Goal: Transaction & Acquisition: Purchase product/service

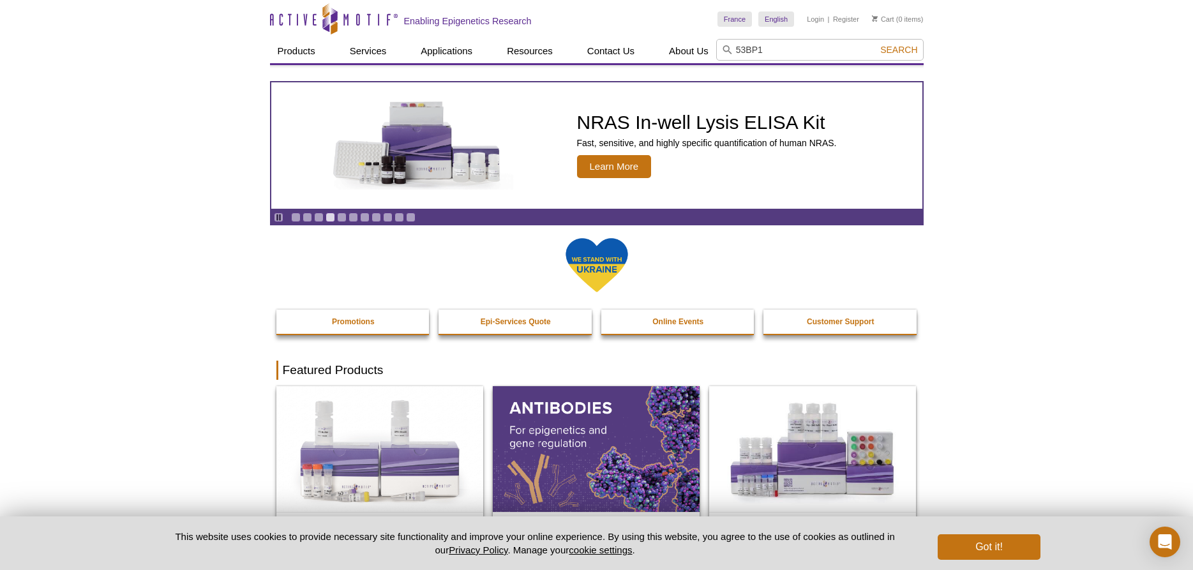
type input "53BP1"
click at [900, 50] on span "Search" at bounding box center [898, 50] width 37 height 10
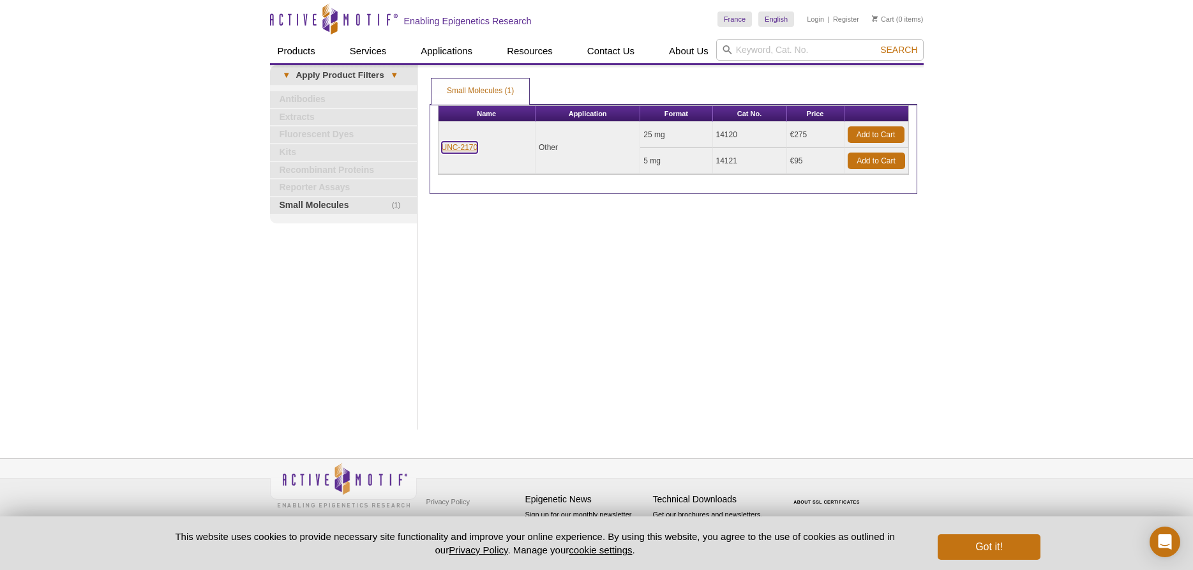
click at [467, 149] on link "UNC-2170" at bounding box center [460, 147] width 36 height 11
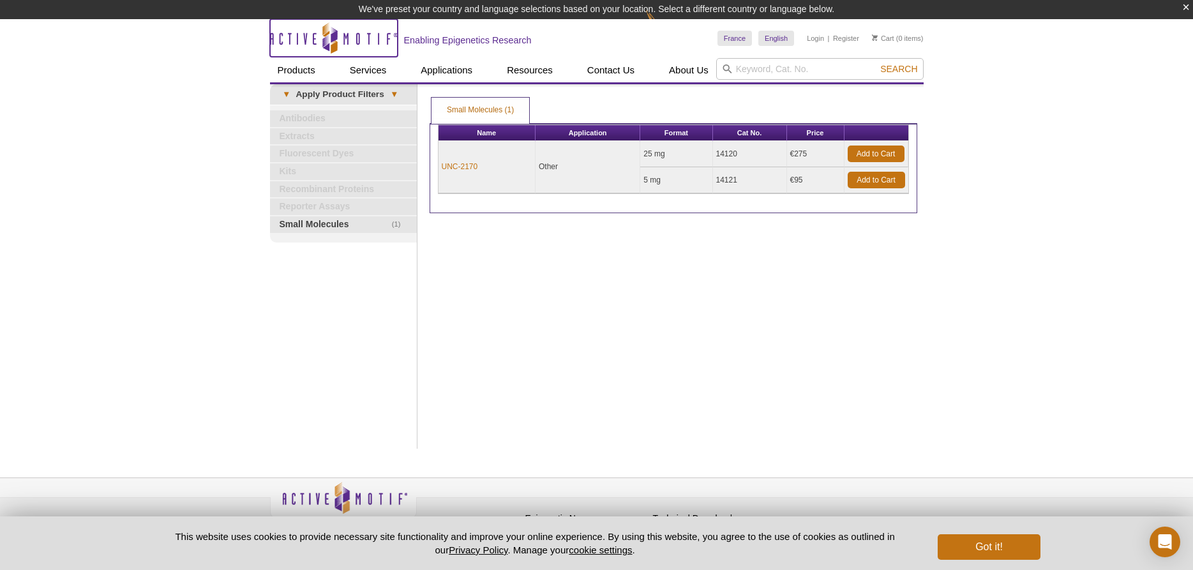
click at [316, 45] on icon "Active Motif Logo" at bounding box center [334, 37] width 128 height 31
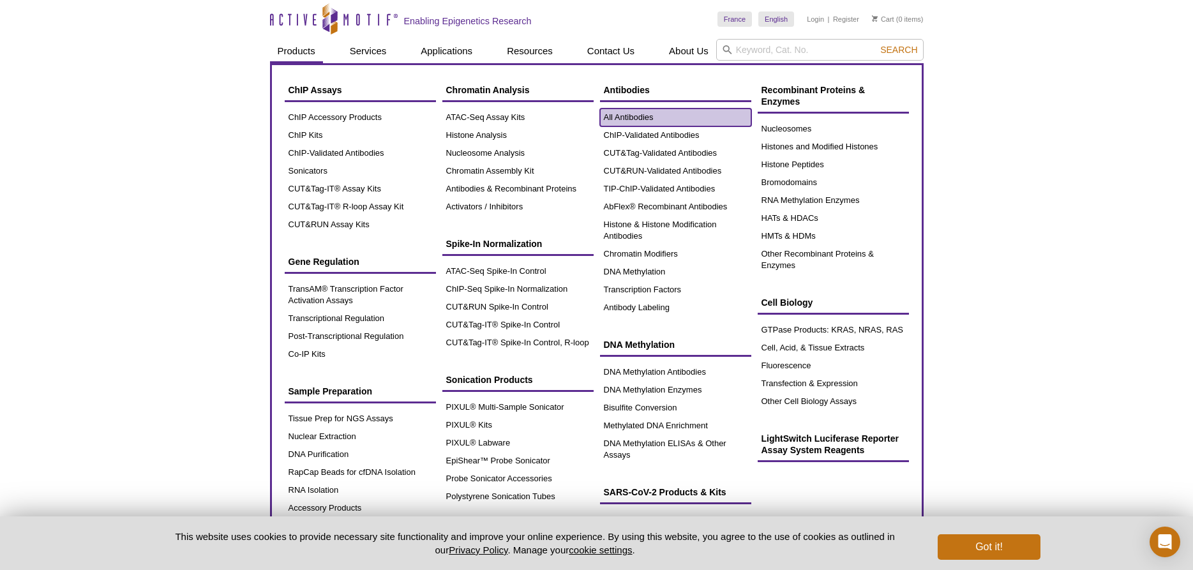
click at [618, 116] on link "All Antibodies" at bounding box center [675, 118] width 151 height 18
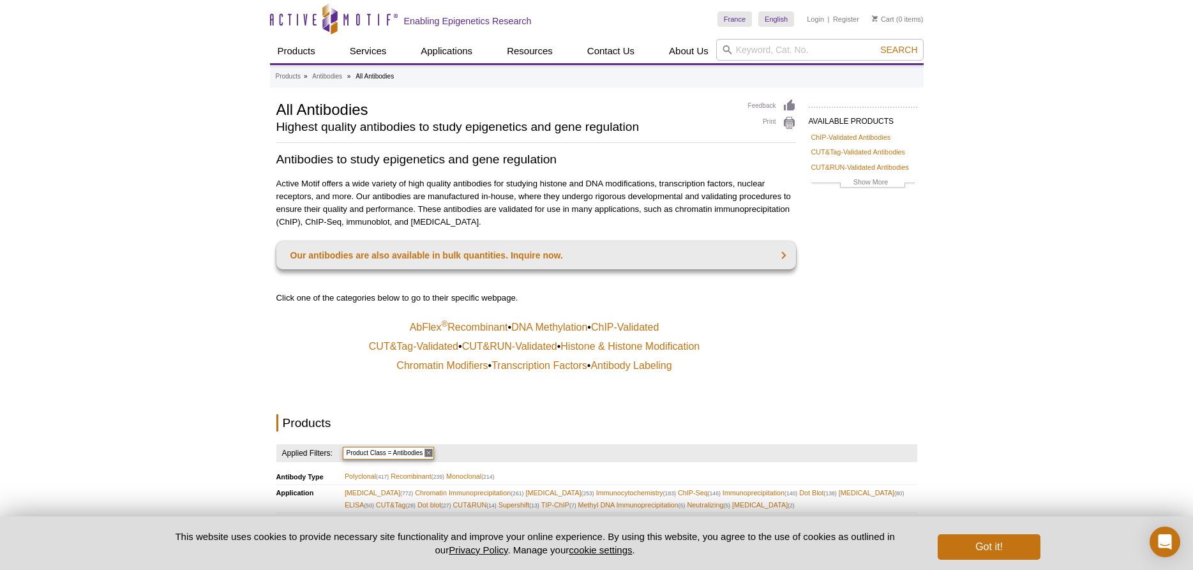
click at [300, 23] on icon "Active Motif Logo" at bounding box center [334, 18] width 128 height 31
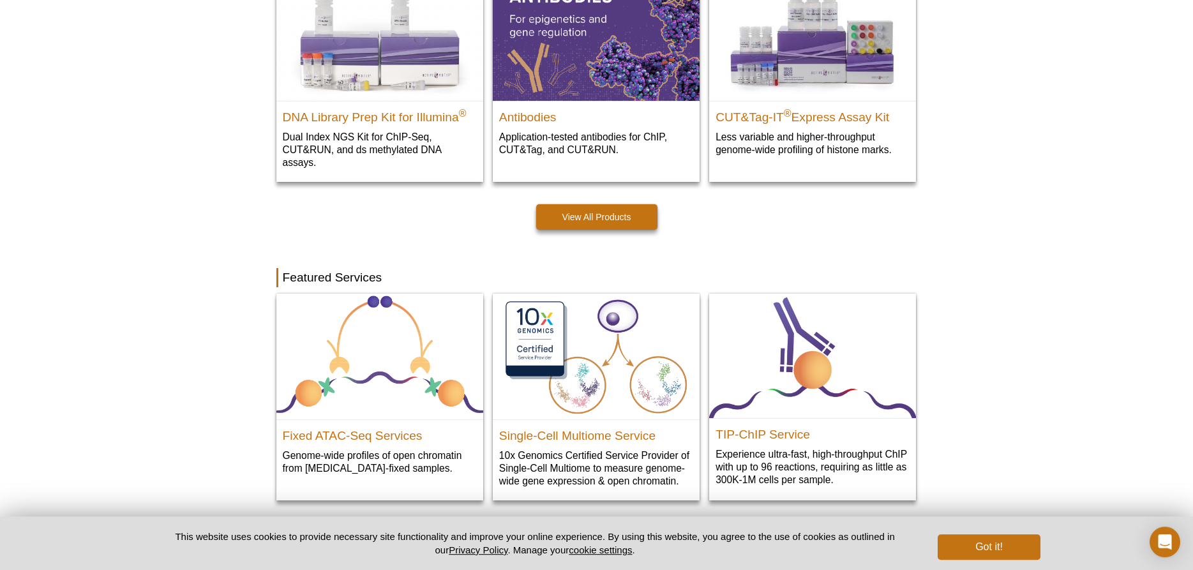
scroll to position [342, 0]
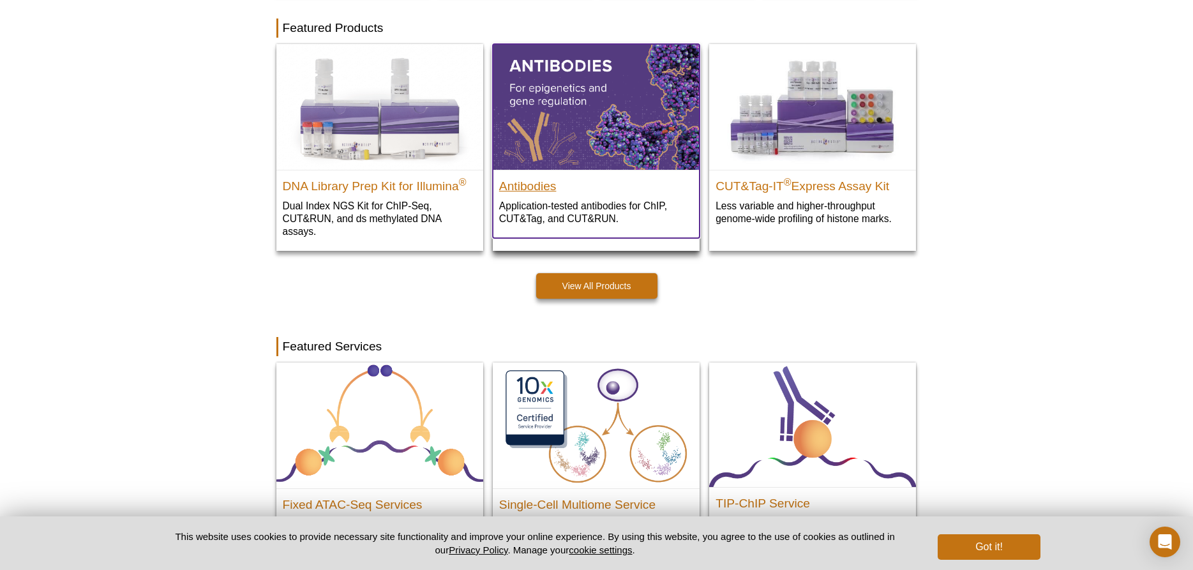
click at [525, 192] on h2 "Antibodies" at bounding box center [596, 183] width 194 height 19
click at [527, 188] on h2 "Antibodies" at bounding box center [596, 183] width 194 height 19
click at [513, 188] on h2 "Antibodies" at bounding box center [596, 183] width 194 height 19
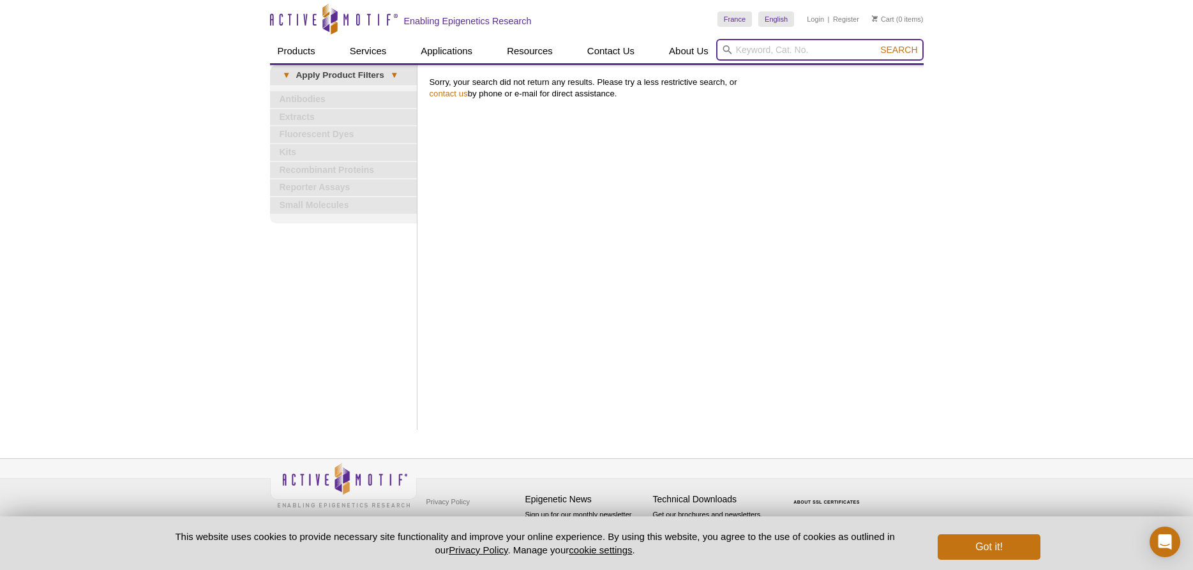
click at [760, 51] on input "search" at bounding box center [819, 50] width 207 height 22
type input "CBX2"
click at [877, 44] on button "Search" at bounding box center [899, 49] width 45 height 11
click at [996, 545] on button "Got it!" at bounding box center [989, 547] width 102 height 26
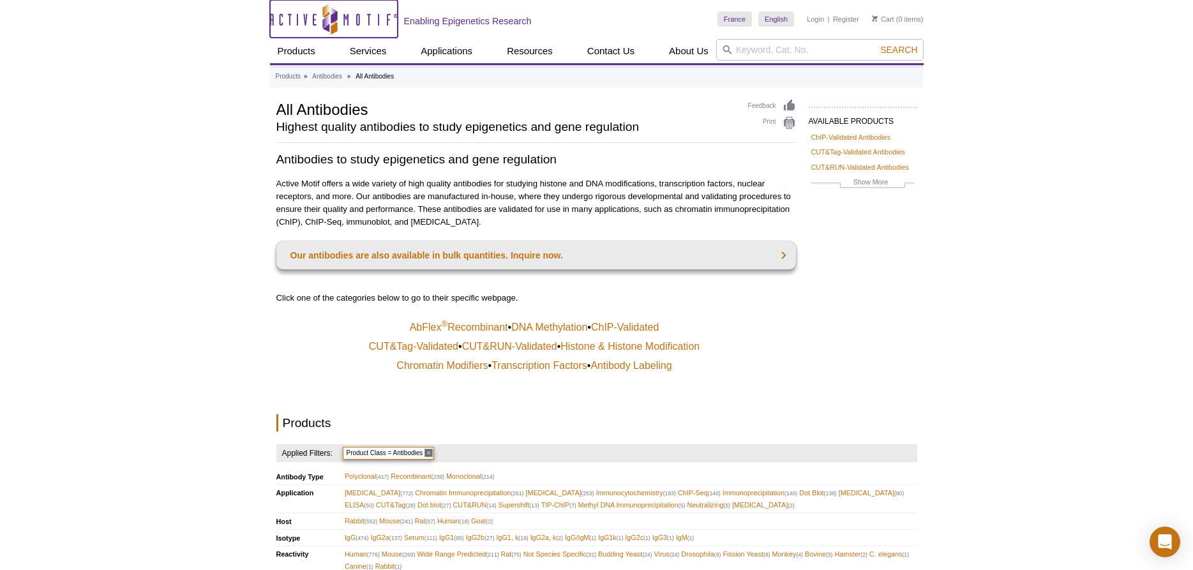
click at [375, 13] on icon "Active Motif Logo" at bounding box center [334, 18] width 128 height 31
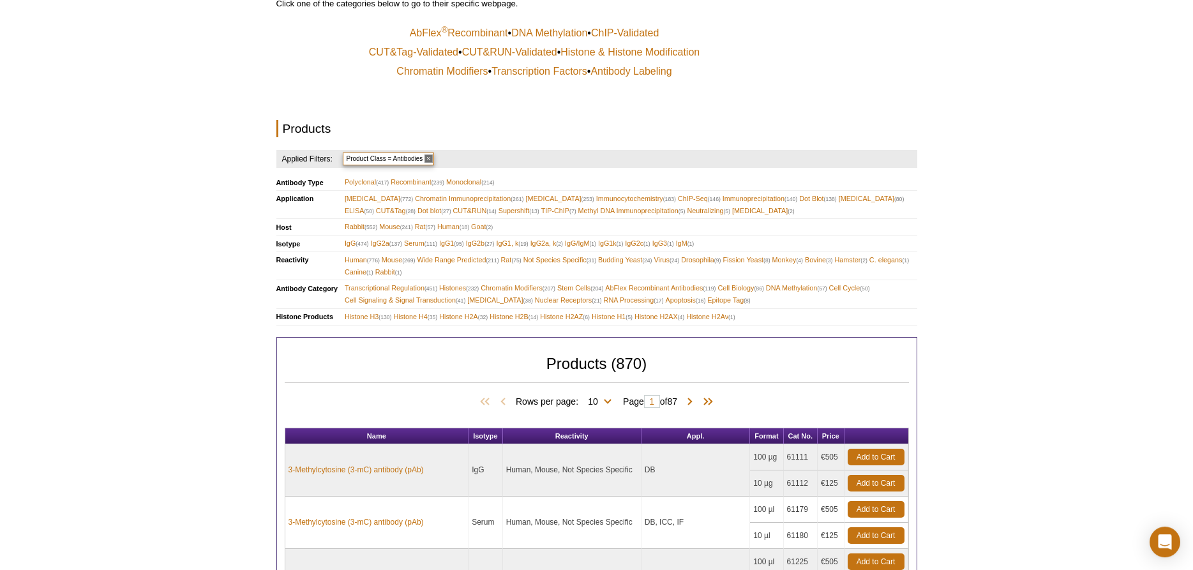
scroll to position [456, 0]
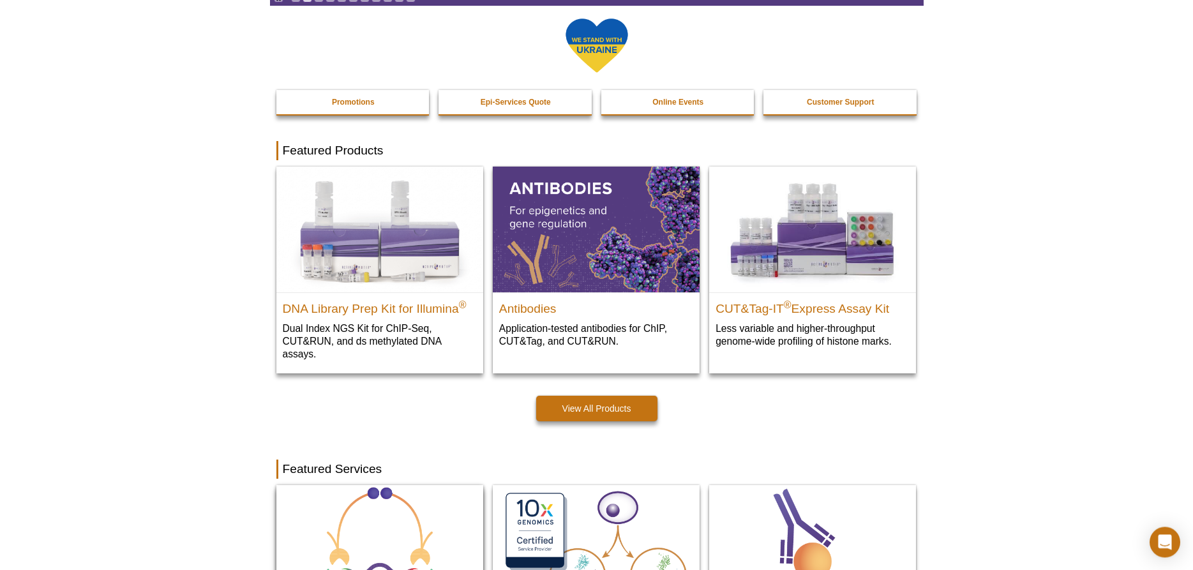
scroll to position [212, 0]
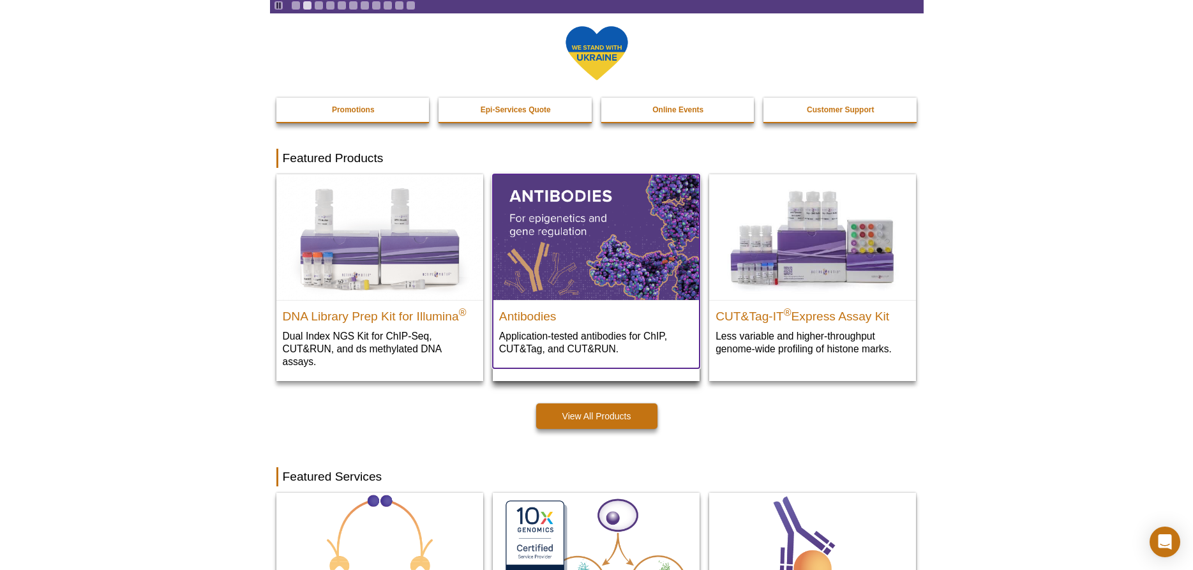
click at [586, 205] on img at bounding box center [596, 236] width 207 height 125
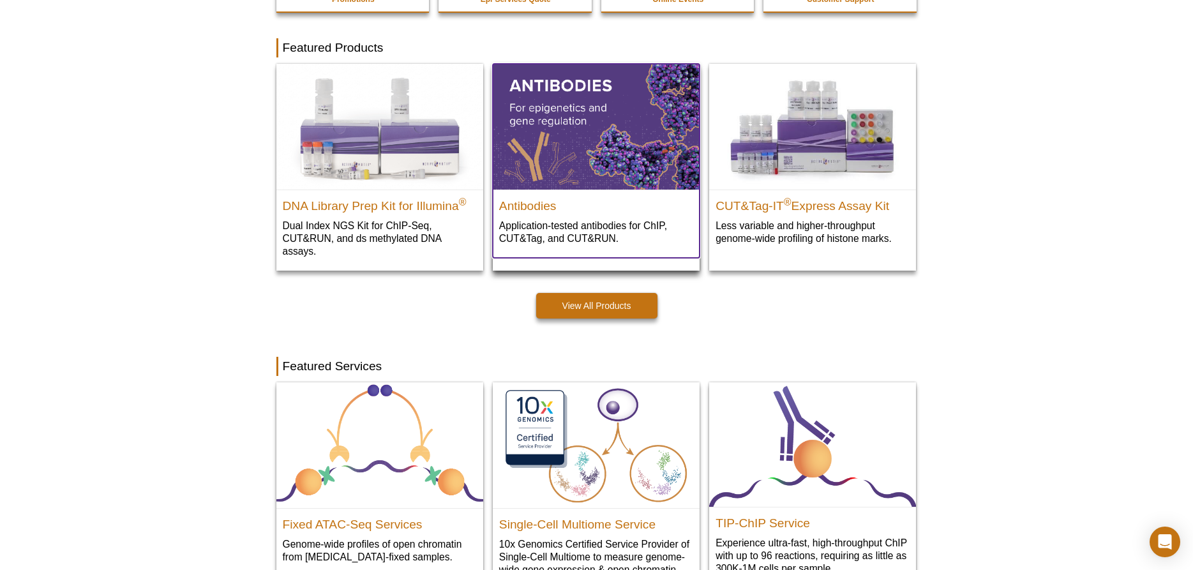
scroll to position [342, 0]
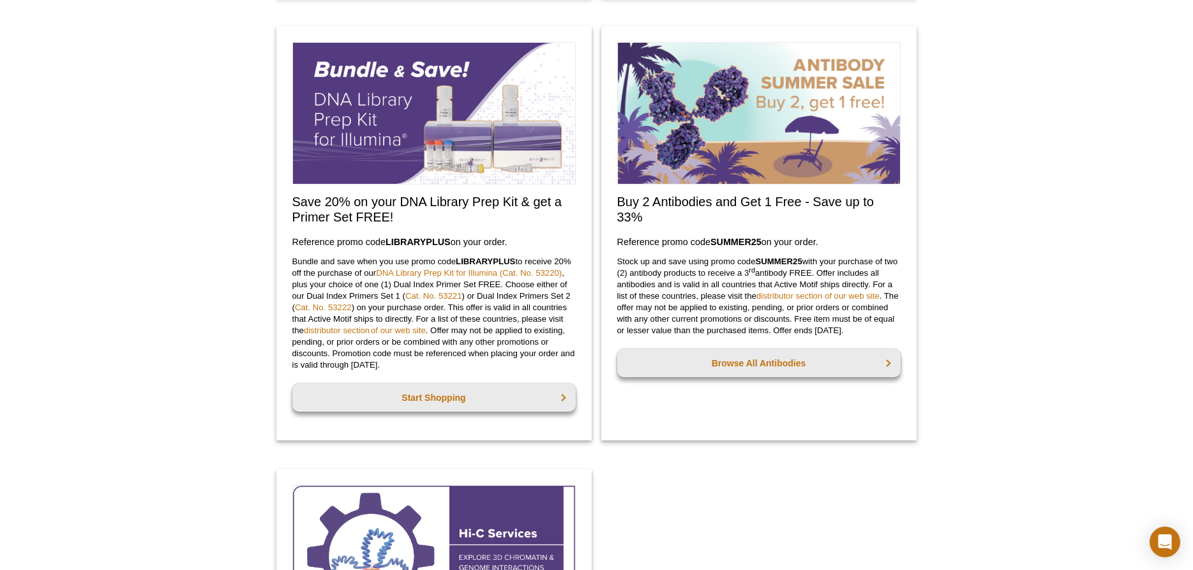
scroll to position [1042, 0]
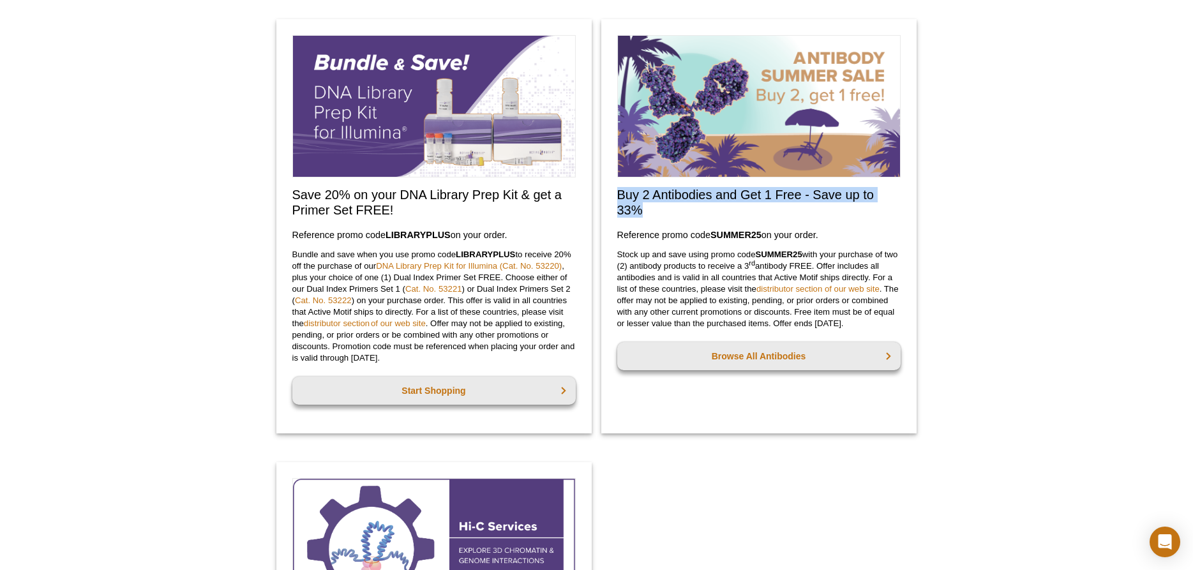
drag, startPoint x: 620, startPoint y: 193, endPoint x: 863, endPoint y: 211, distance: 243.9
click at [863, 211] on h2 "Buy 2 Antibodies and Get 1 Free - Save up to 33%" at bounding box center [758, 202] width 283 height 31
click at [854, 222] on div "Buy 2 Antibodies and Get 1 Free - Save up to 33% Reference promo code  SUMMER25…" at bounding box center [758, 226] width 315 height 414
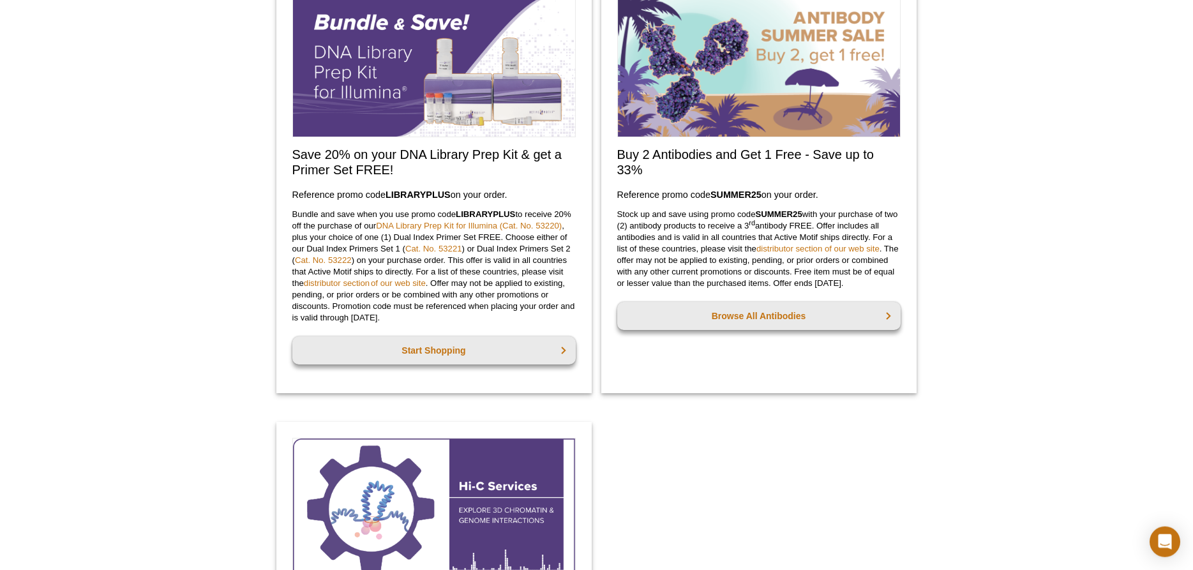
scroll to position [1107, 0]
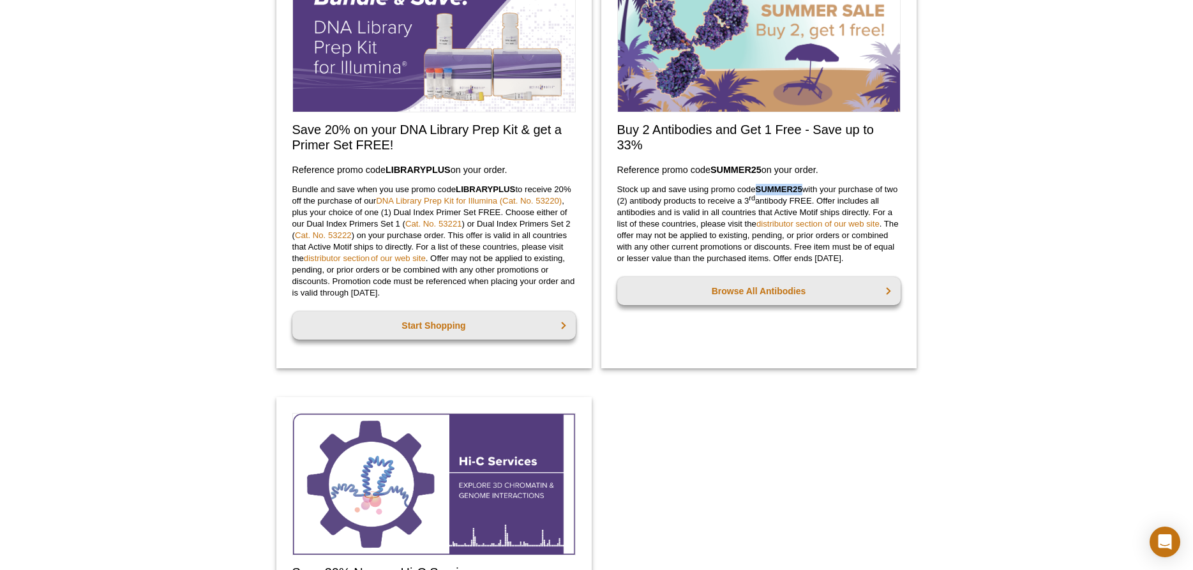
drag, startPoint x: 758, startPoint y: 191, endPoint x: 804, endPoint y: 190, distance: 45.3
click at [803, 190] on strong "SUMMER25" at bounding box center [779, 190] width 47 height 10
copy strong "SUMMER25"
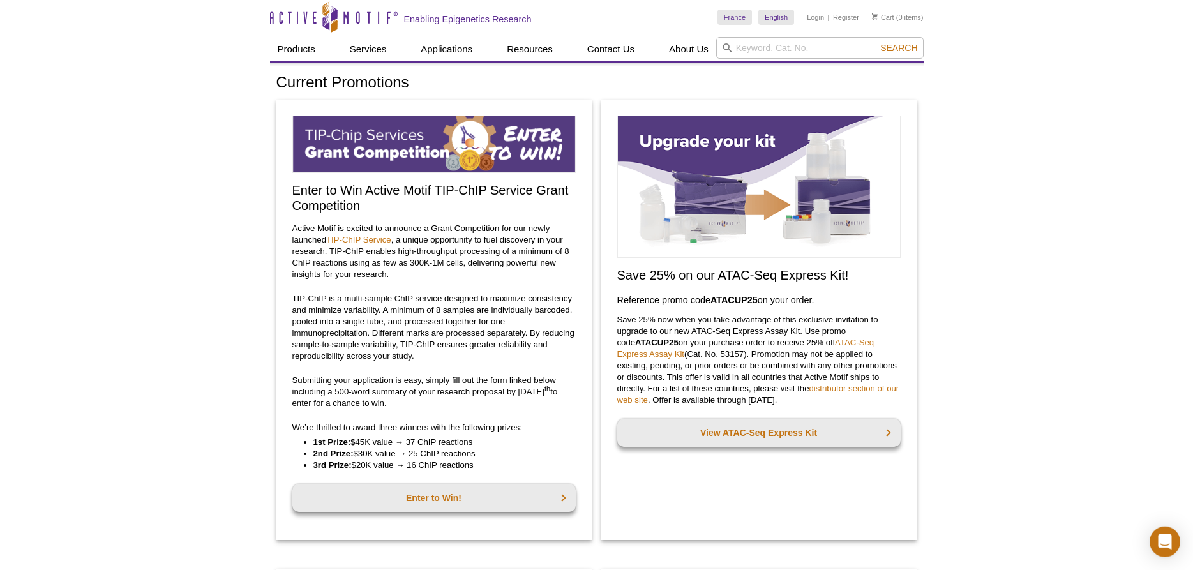
scroll to position [0, 0]
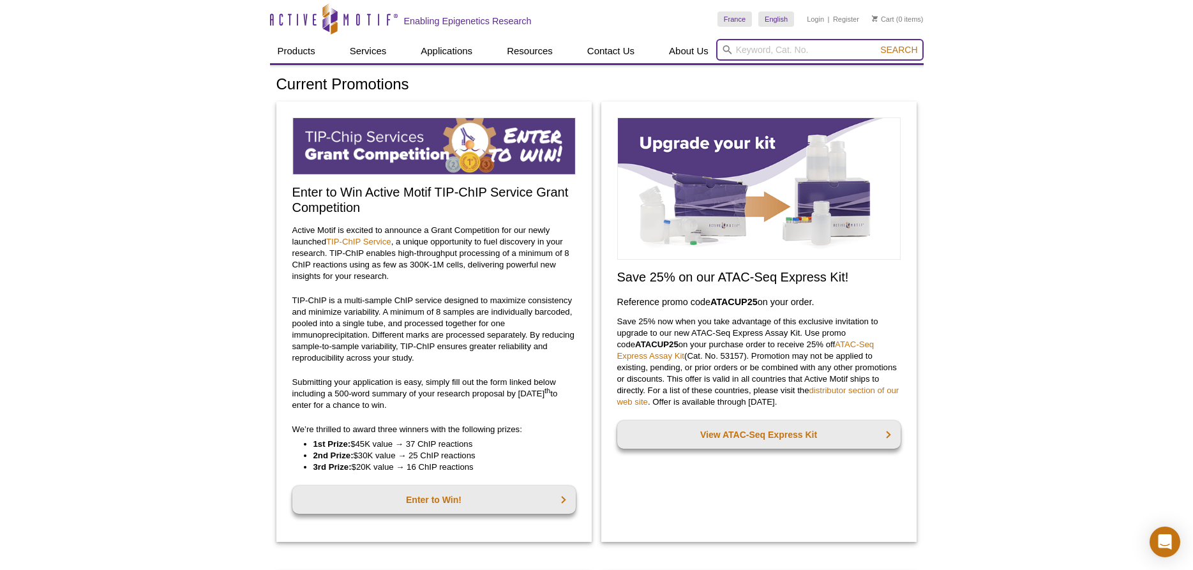
click at [770, 56] on input "search" at bounding box center [819, 50] width 207 height 22
click at [877, 44] on button "Search" at bounding box center [899, 49] width 45 height 11
click at [783, 52] on input "61299*" at bounding box center [819, 50] width 207 height 22
type input "61299"
click at [877, 44] on button "Search" at bounding box center [899, 49] width 45 height 11
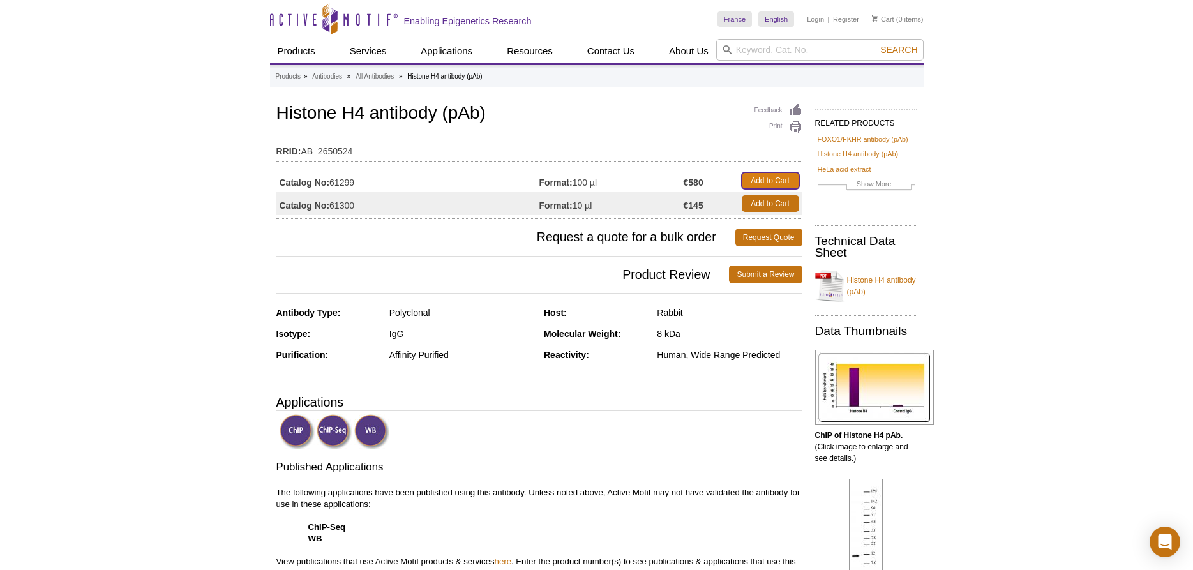
click at [765, 183] on link "Add to Cart" at bounding box center [770, 180] width 57 height 17
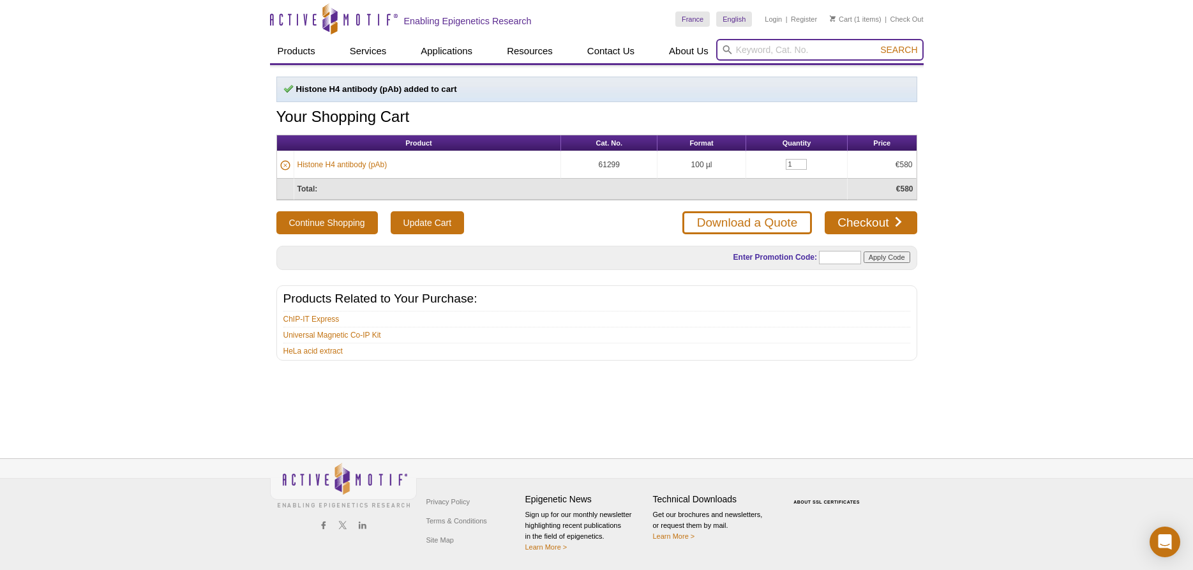
click at [754, 49] on input "search" at bounding box center [819, 50] width 207 height 22
click at [877, 44] on button "Search" at bounding box center [899, 49] width 45 height 11
click at [730, 73] on strong "53bp" at bounding box center [730, 70] width 20 height 10
type input "53bp1"
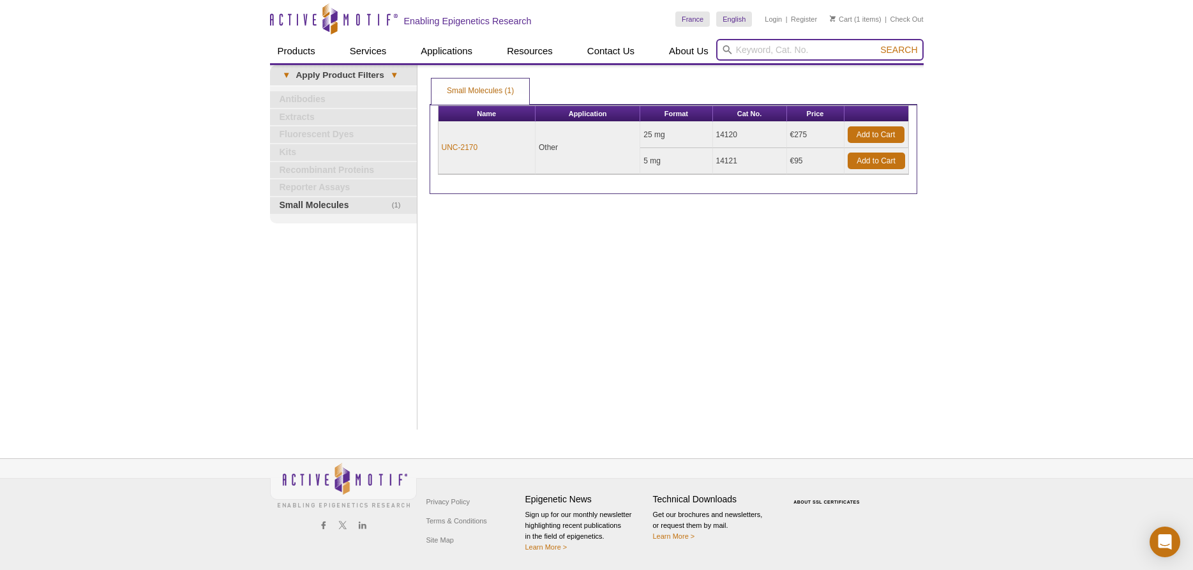
click at [737, 59] on input "search" at bounding box center [819, 50] width 207 height 22
click at [741, 54] on input "search" at bounding box center [819, 50] width 207 height 22
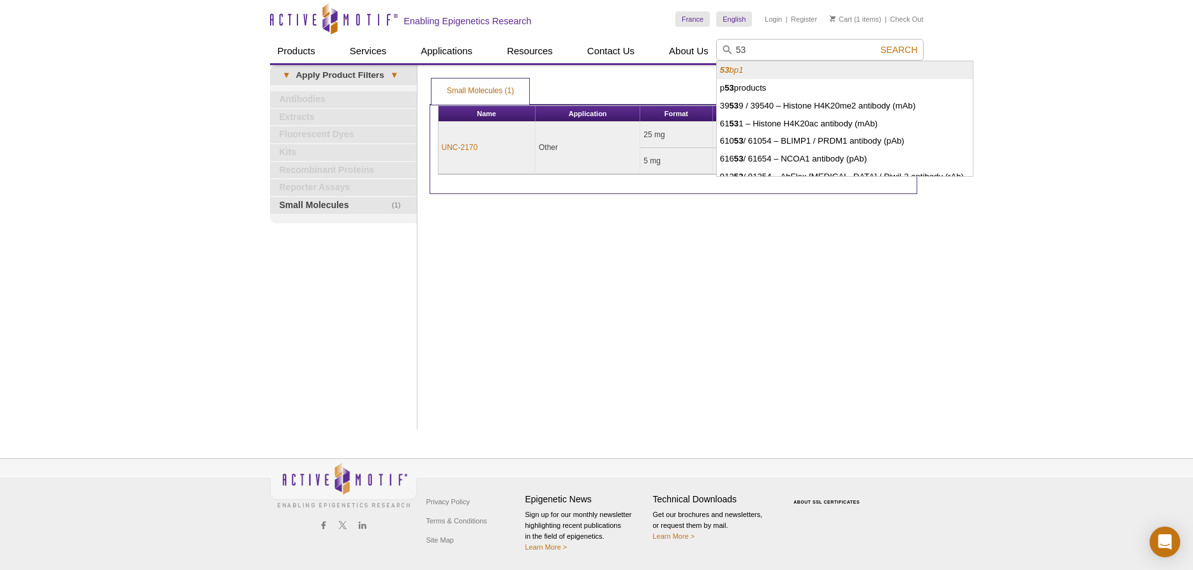
click at [723, 65] on li "53 bp1" at bounding box center [845, 70] width 256 height 18
type input "53bp1"
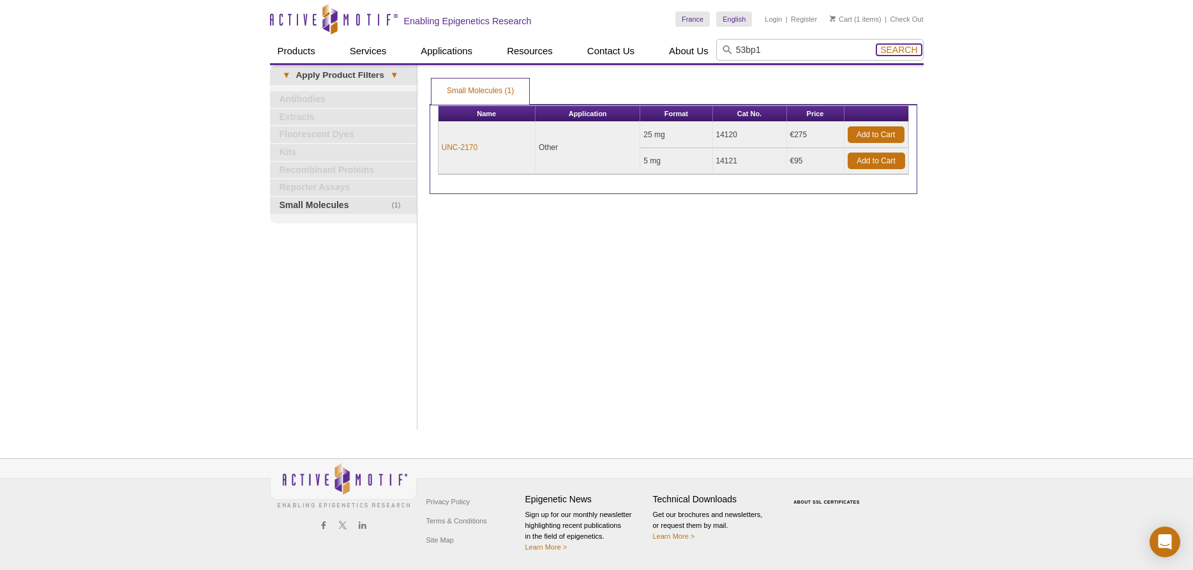
click at [911, 56] on button "Search" at bounding box center [899, 49] width 45 height 11
click at [797, 50] on input "search" at bounding box center [819, 50] width 207 height 22
